Goal: Task Accomplishment & Management: Complete application form

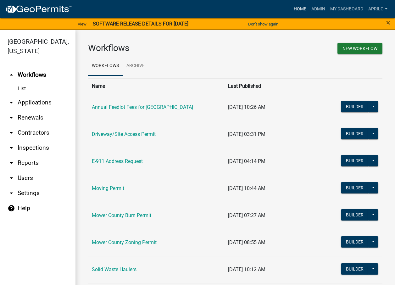
click at [302, 6] on link "Home" at bounding box center [300, 9] width 18 height 12
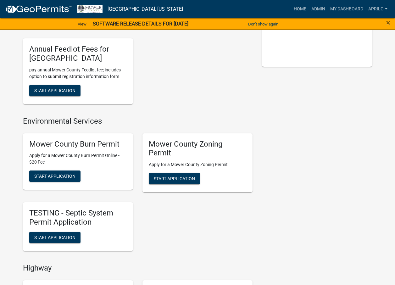
scroll to position [157, 0]
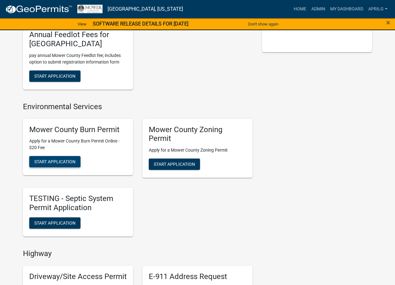
click at [61, 159] on span "Start Application" at bounding box center [54, 161] width 41 height 5
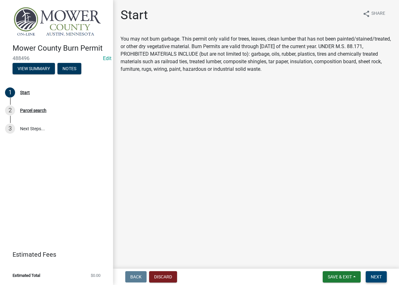
click at [379, 276] on span "Next" at bounding box center [376, 276] width 11 height 5
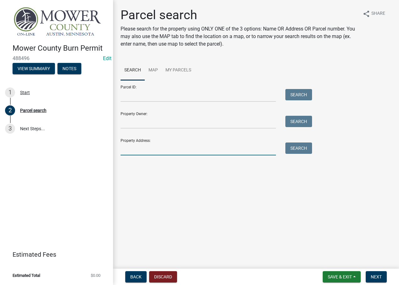
click at [131, 148] on input "Property Address:" at bounding box center [198, 148] width 155 height 13
type input "69161"
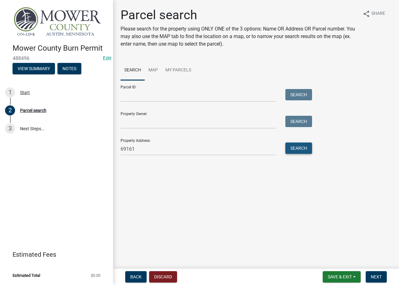
click at [301, 146] on button "Search" at bounding box center [299, 147] width 27 height 11
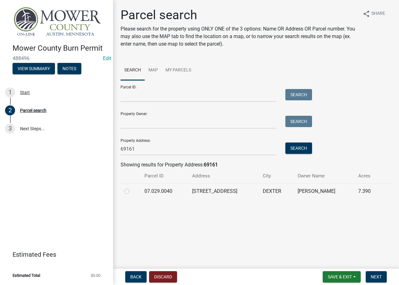
click at [132, 187] on label at bounding box center [132, 187] width 0 height 0
click at [132, 191] on input "radio" at bounding box center [134, 189] width 4 height 4
radio input "true"
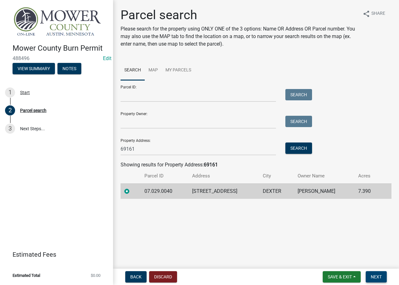
click at [374, 275] on span "Next" at bounding box center [376, 276] width 11 height 5
click at [375, 276] on span "Next" at bounding box center [376, 276] width 11 height 5
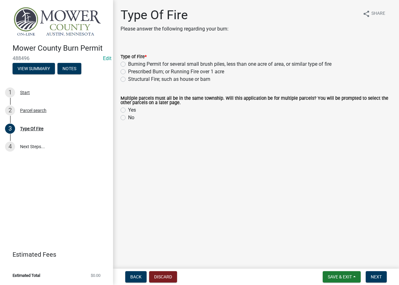
click at [128, 63] on label "Burning Permit for several small brush piles, less than one acre of area, or si…" at bounding box center [230, 64] width 204 height 8
click at [128, 63] on input "Burning Permit for several small brush piles, less than one acre of area, or si…" at bounding box center [130, 62] width 4 height 4
radio input "true"
click at [128, 118] on label "No" at bounding box center [131, 118] width 6 height 8
click at [128, 118] on input "No" at bounding box center [130, 116] width 4 height 4
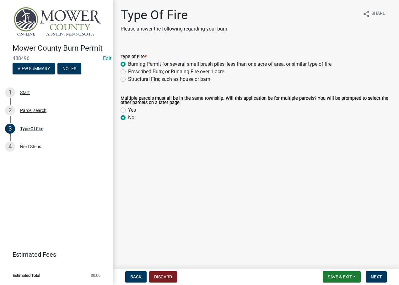
radio input "true"
click at [374, 275] on span "Next" at bounding box center [376, 276] width 11 height 5
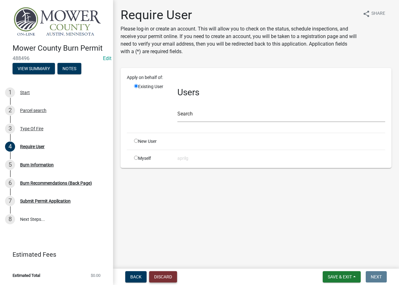
click at [164, 279] on button "Discard" at bounding box center [163, 276] width 28 height 11
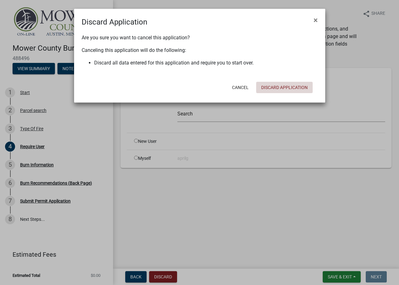
click at [292, 86] on button "Discard Application" at bounding box center [284, 87] width 57 height 11
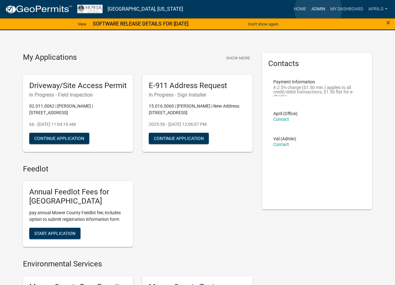
click at [318, 10] on link "Admin" at bounding box center [317, 9] width 19 height 12
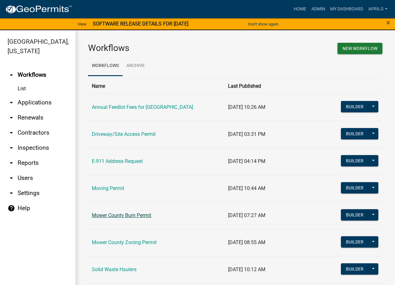
click at [126, 218] on link "Mower County Burn Permit" at bounding box center [121, 215] width 59 height 6
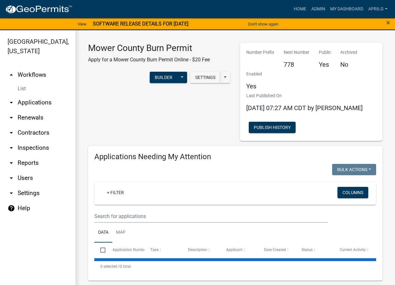
select select "1: 25"
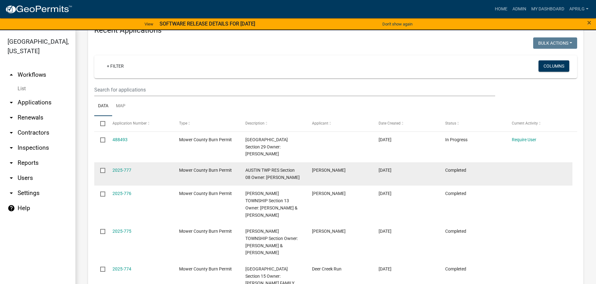
scroll to position [241, 0]
click at [121, 167] on link "2025-777" at bounding box center [121, 168] width 19 height 5
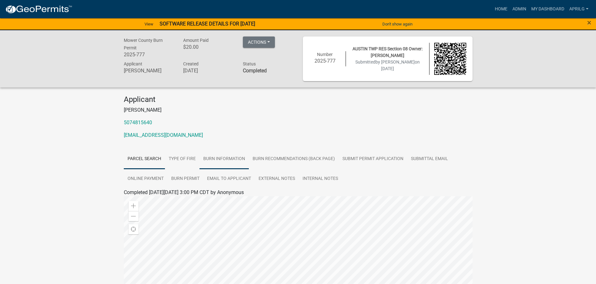
click at [229, 159] on link "Burn Information" at bounding box center [223, 159] width 49 height 20
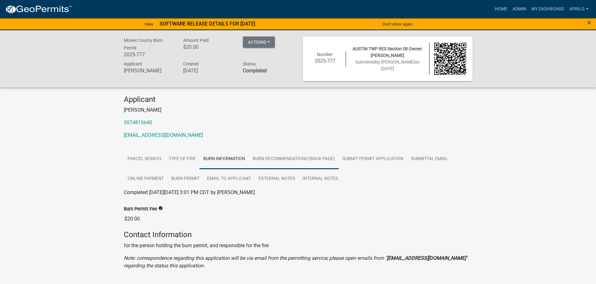
click at [290, 157] on link "Burn Recommendations (Back Page)" at bounding box center [294, 159] width 90 height 20
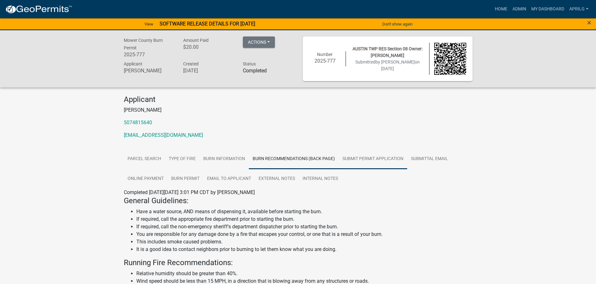
click at [372, 156] on link "Submit Permit Application" at bounding box center [373, 159] width 68 height 20
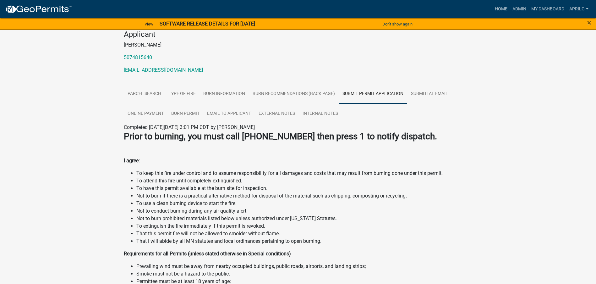
scroll to position [1, 0]
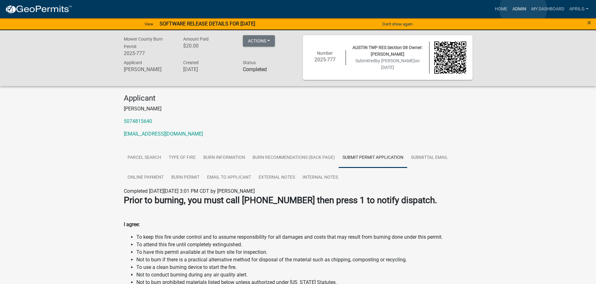
click at [394, 9] on link "Admin" at bounding box center [519, 9] width 19 height 12
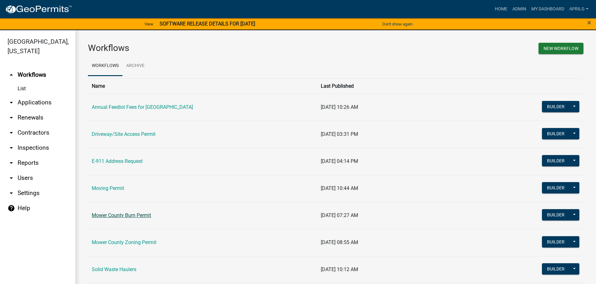
click at [121, 215] on link "Mower County Burn Permit" at bounding box center [121, 215] width 59 height 6
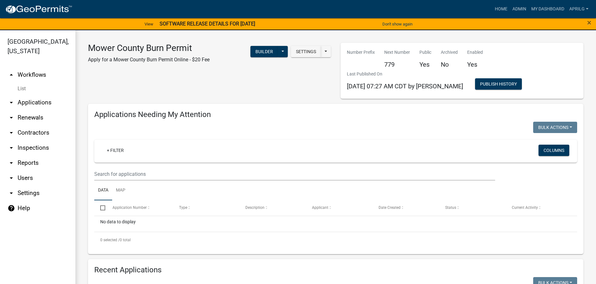
select select "1: 25"
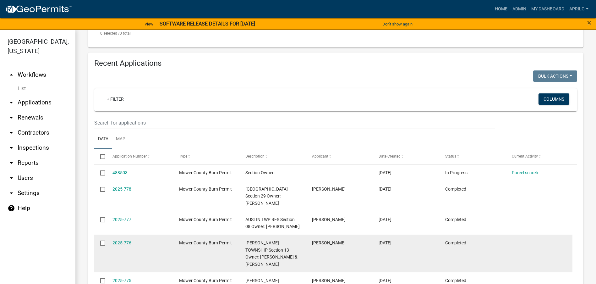
scroll to position [220, 0]
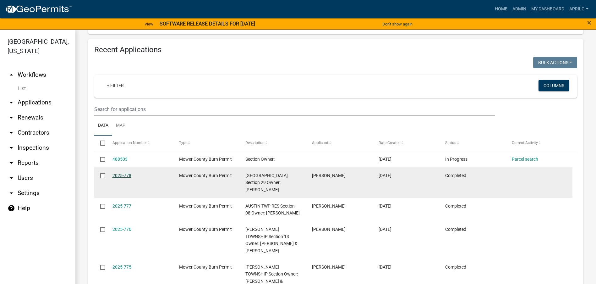
click at [128, 176] on link "2025-778" at bounding box center [121, 175] width 19 height 5
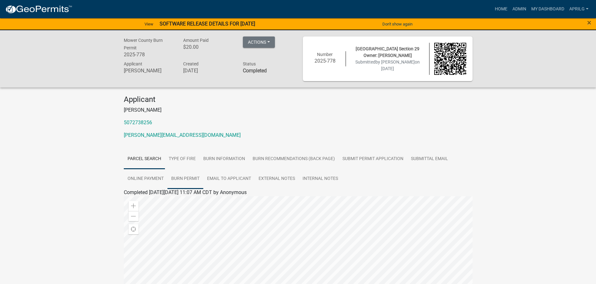
click at [179, 178] on link "Burn Permit" at bounding box center [185, 179] width 36 height 20
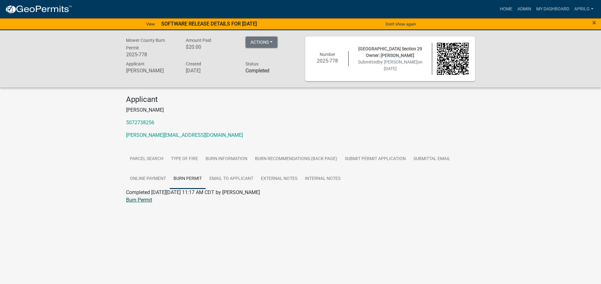
click at [147, 202] on link "Burn Permit" at bounding box center [139, 200] width 26 height 6
